Goal: Check status

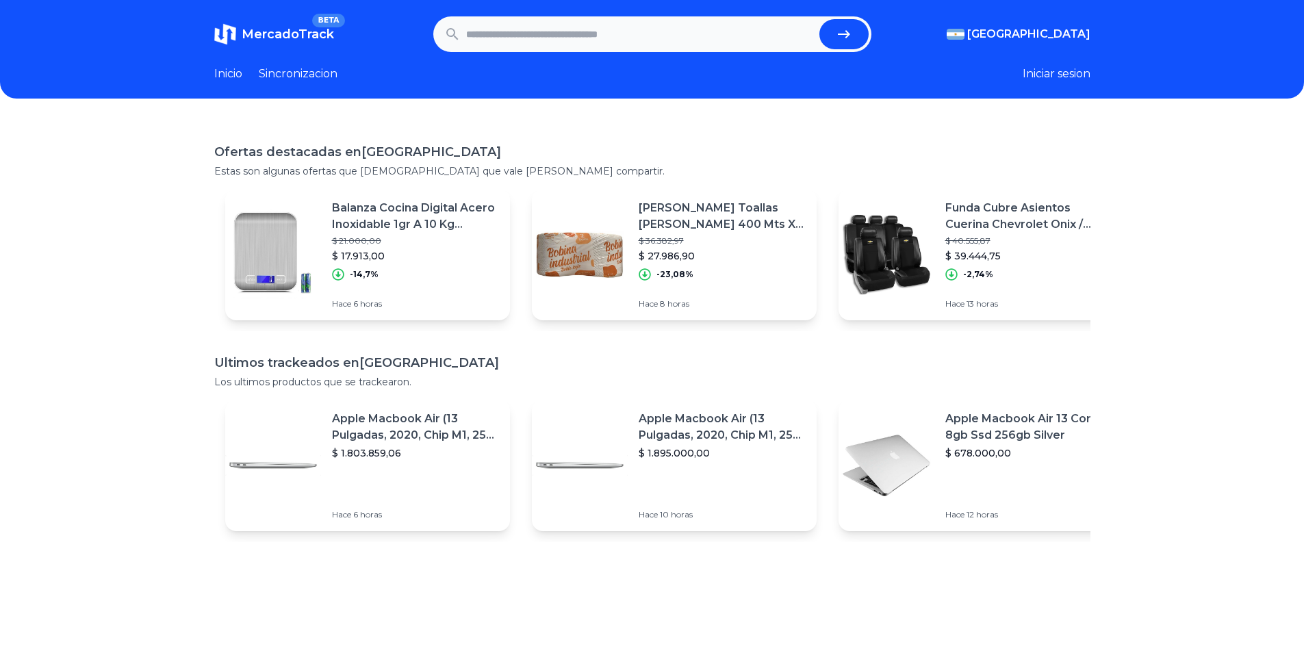
paste input "**********"
click at [819, 19] on button "submit" at bounding box center [843, 34] width 49 height 30
type input "**********"
